Goal: Task Accomplishment & Management: Use online tool/utility

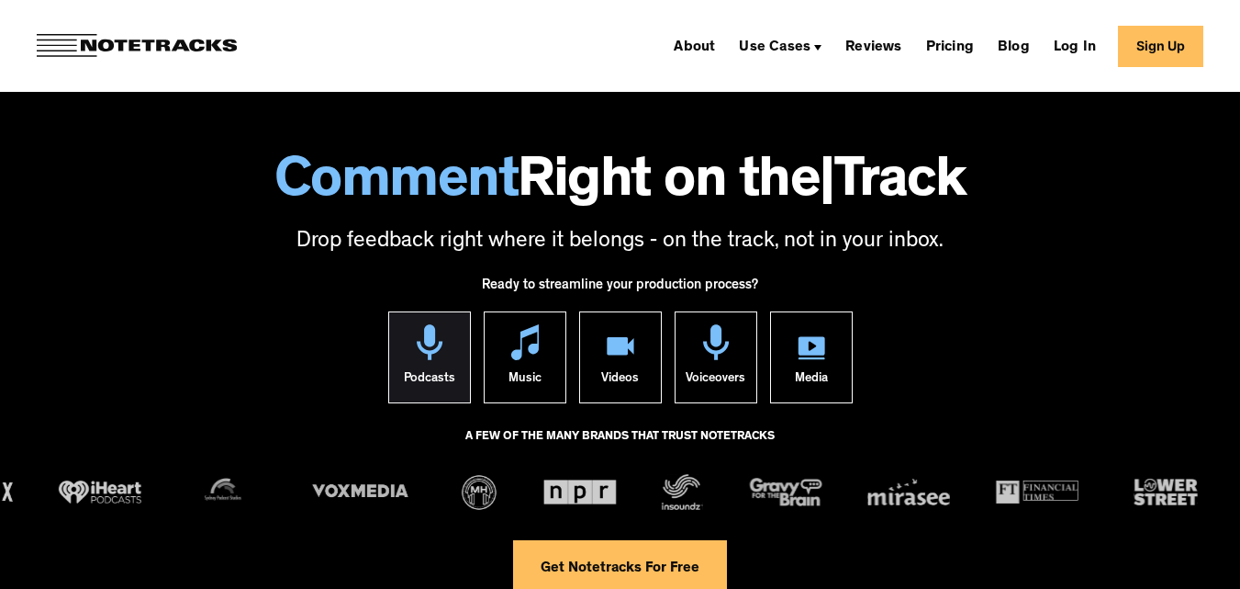
click at [460, 378] on link "Podcasts" at bounding box center [429, 357] width 83 height 92
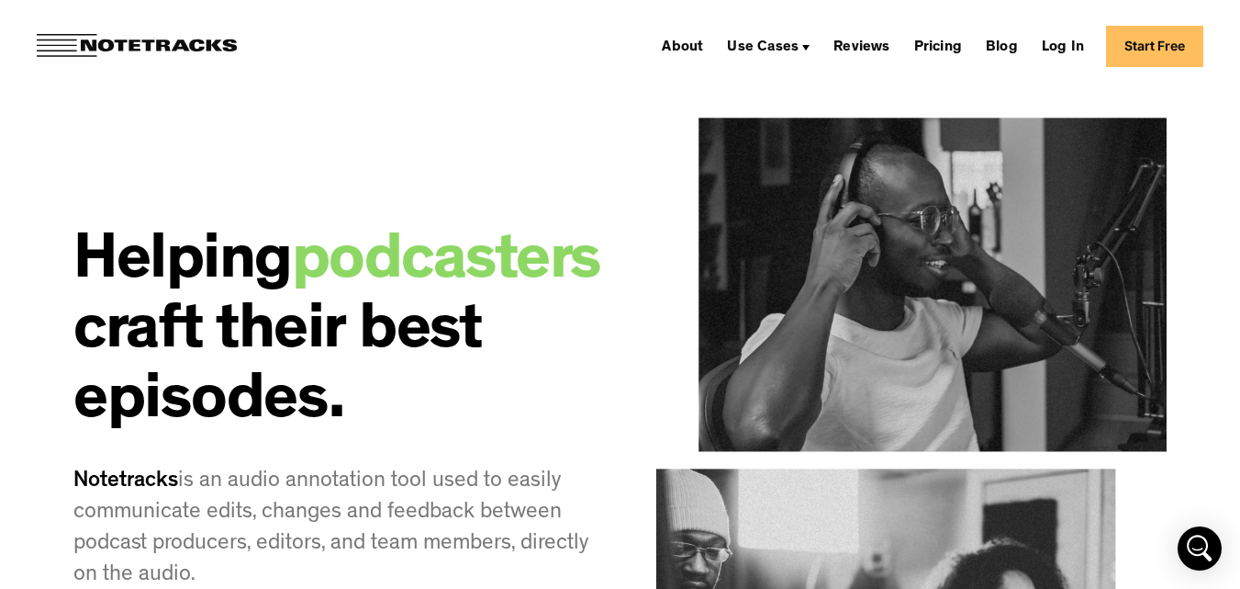
click at [1176, 37] on link "Start Free" at bounding box center [1154, 46] width 97 height 41
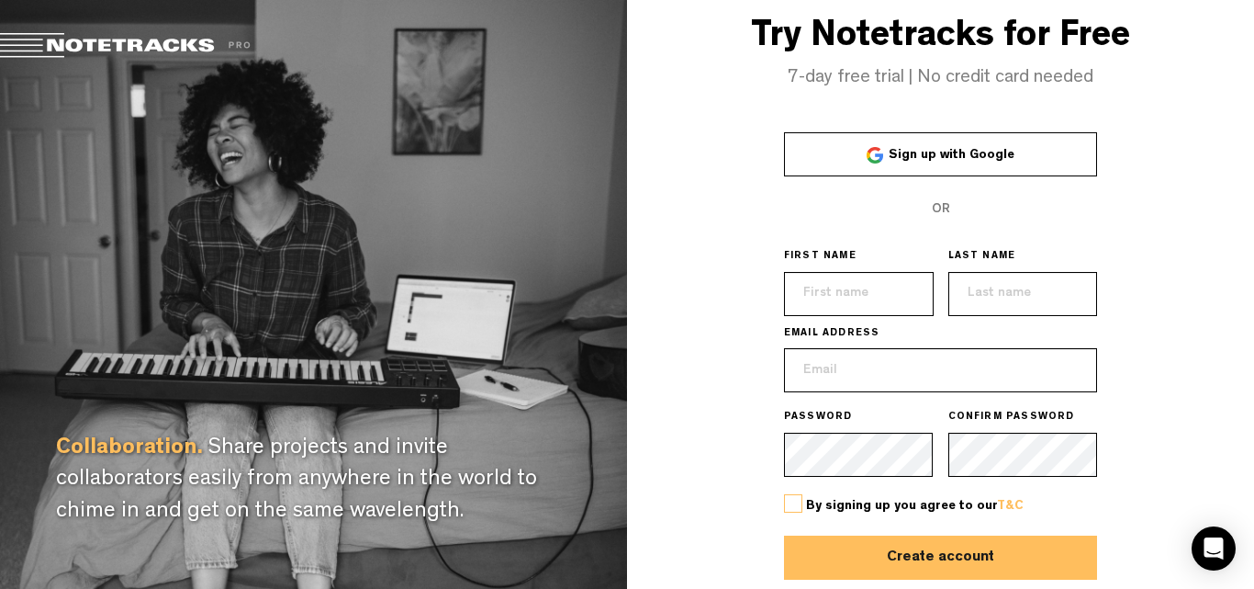
click at [1062, 145] on link "Sign up with Google" at bounding box center [941, 154] width 314 height 44
click at [866, 155] on link "Sign up with Google" at bounding box center [941, 154] width 314 height 44
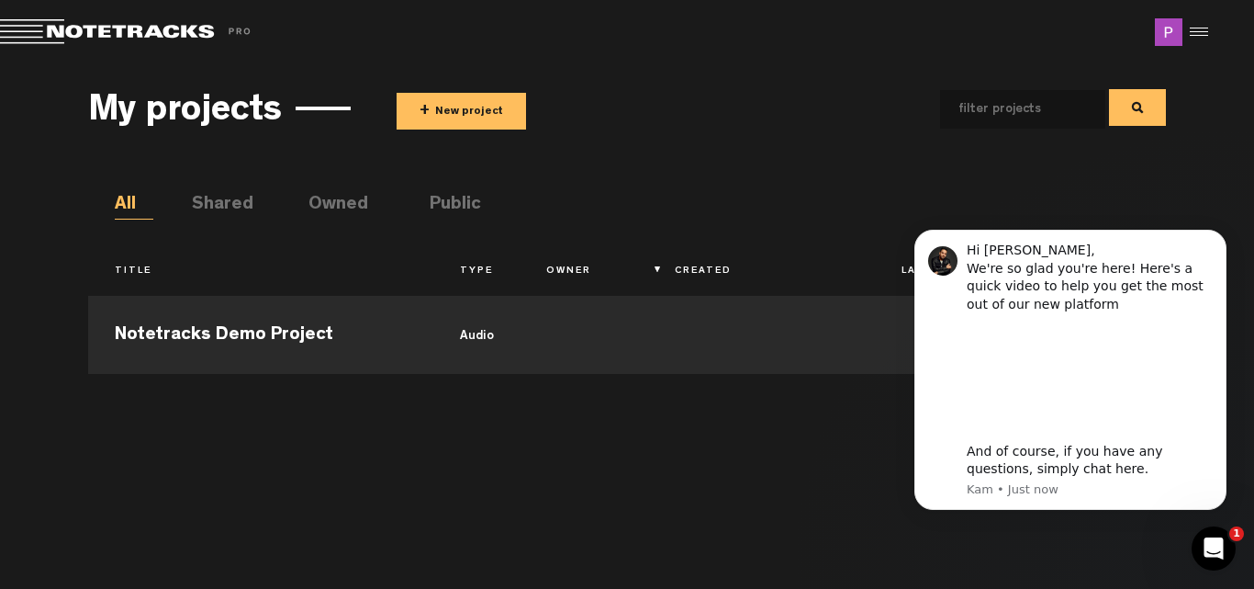
click at [680, 182] on div "My projects + New project All Shared Owned Public Title Type Owner Created Last…" at bounding box center [627, 322] width 1079 height 496
click at [508, 117] on button "+ New project" at bounding box center [461, 111] width 129 height 37
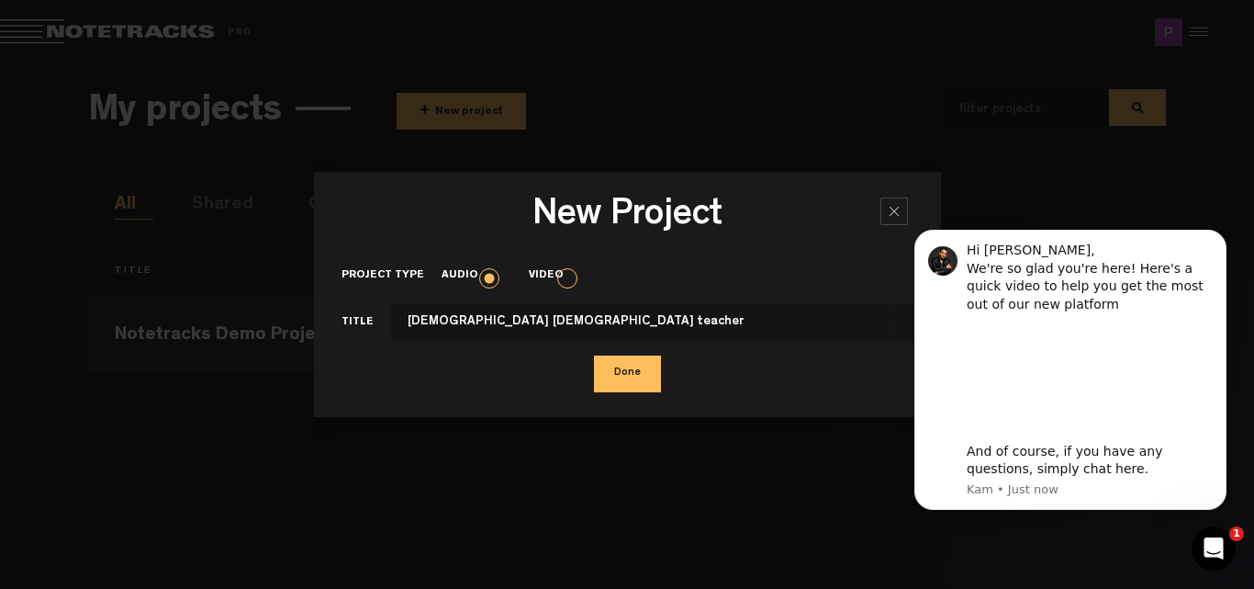
type input "female quran teacher"
click at [654, 364] on button "Done" at bounding box center [627, 373] width 67 height 37
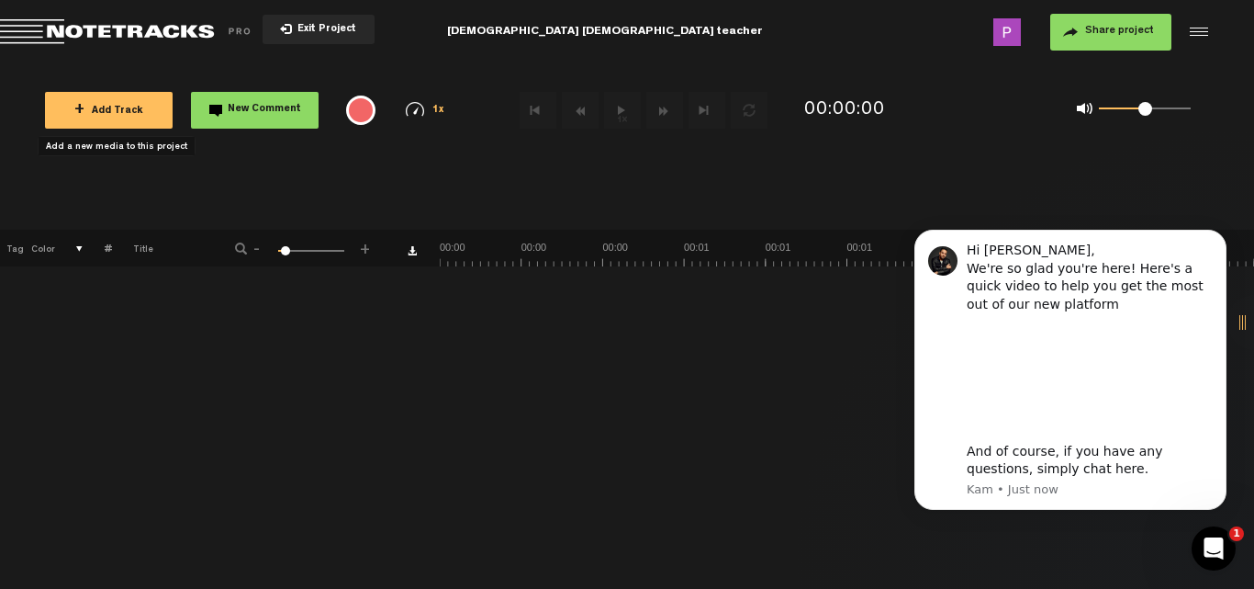
click at [147, 108] on button "+ Add Track" at bounding box center [109, 110] width 128 height 37
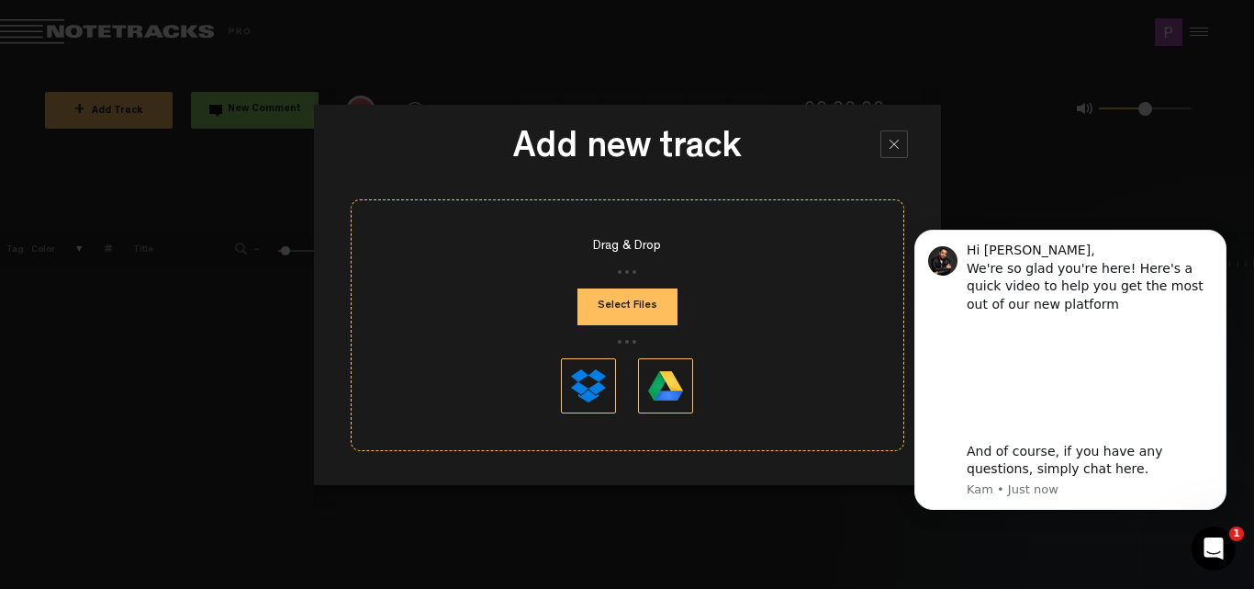
click at [590, 309] on button "Select Files" at bounding box center [628, 306] width 100 height 37
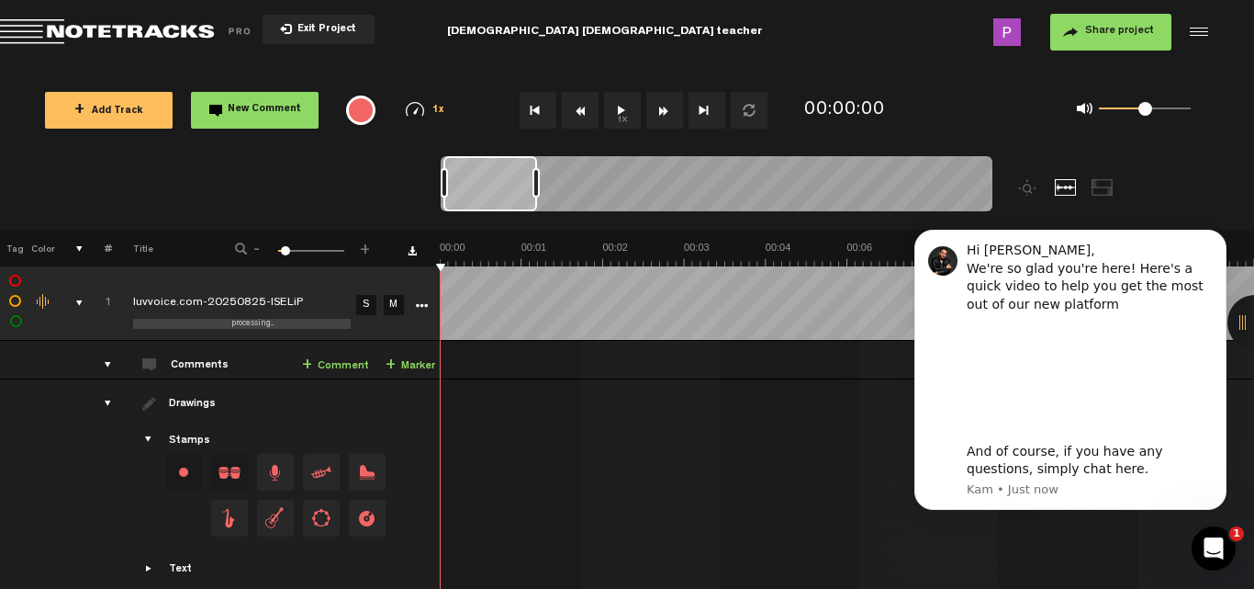
click at [1078, 27] on button "Share project" at bounding box center [1110, 32] width 121 height 37
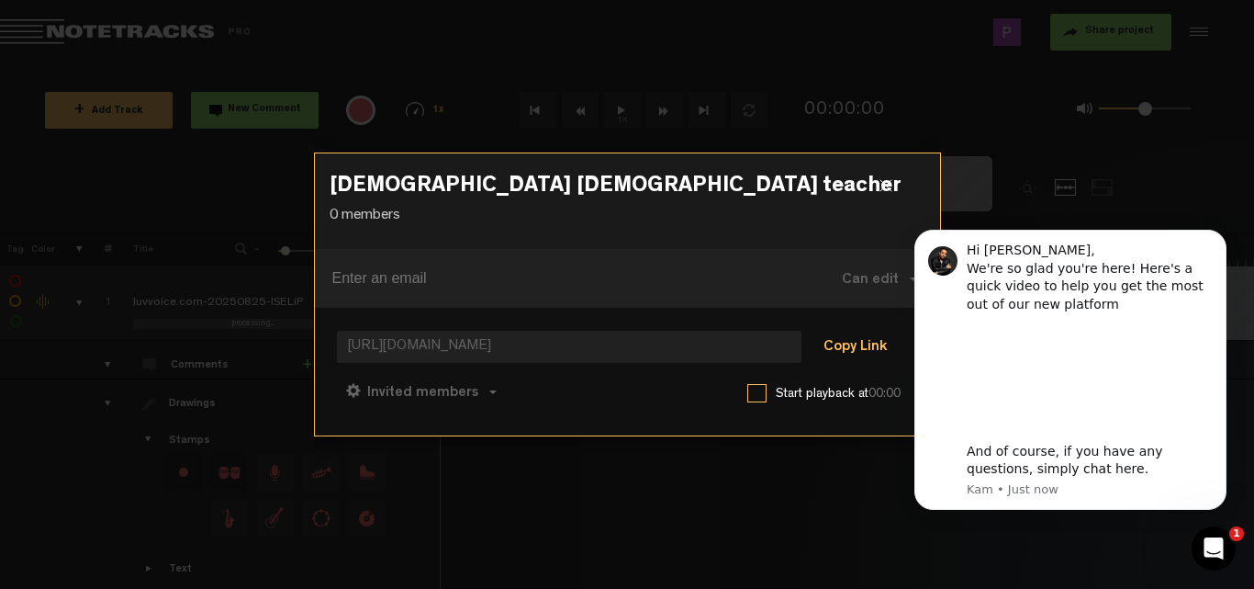
click at [840, 340] on button "Copy Link" at bounding box center [855, 348] width 100 height 37
click at [881, 187] on div at bounding box center [894, 193] width 28 height 28
